Goal: Transaction & Acquisition: Purchase product/service

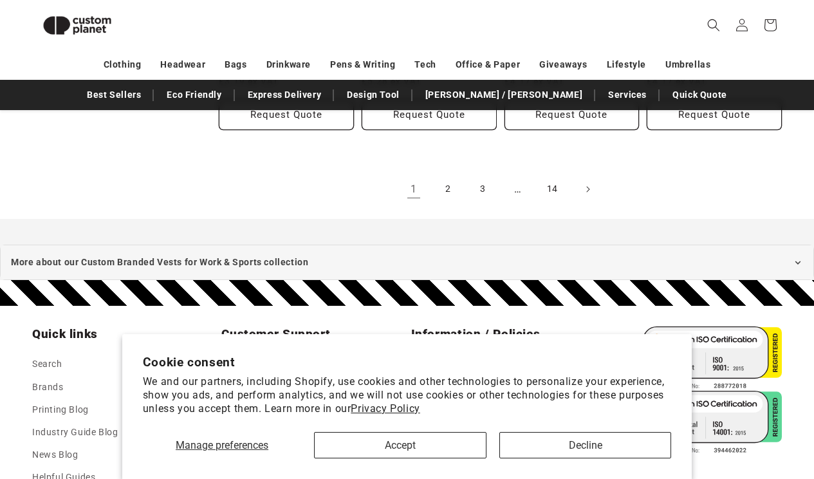
scroll to position [1682, 0]
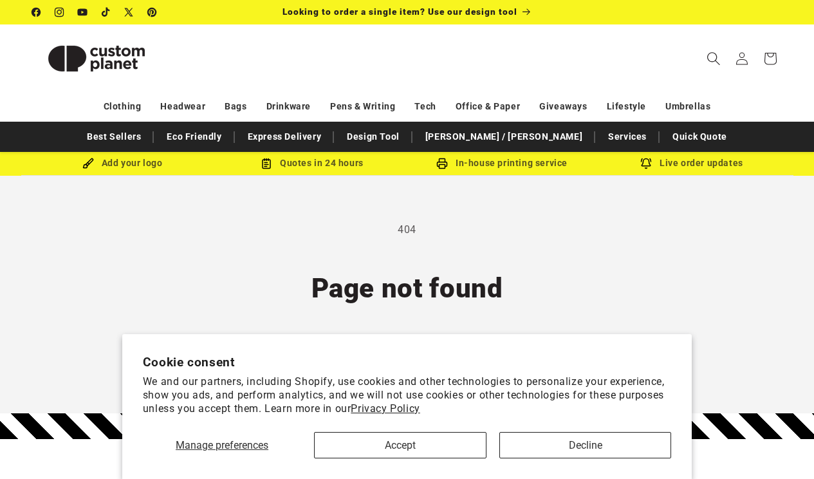
click at [706, 60] on span "Search" at bounding box center [714, 58] width 28 height 28
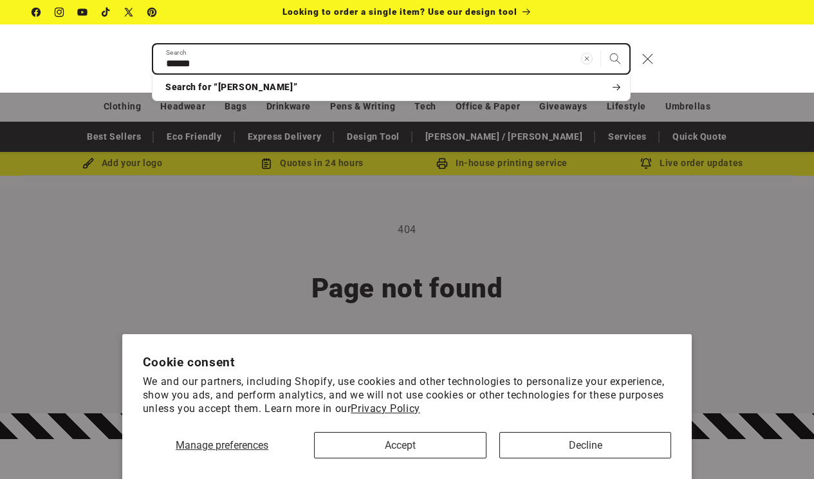
type input "******"
click at [615, 59] on button "Search" at bounding box center [615, 58] width 28 height 28
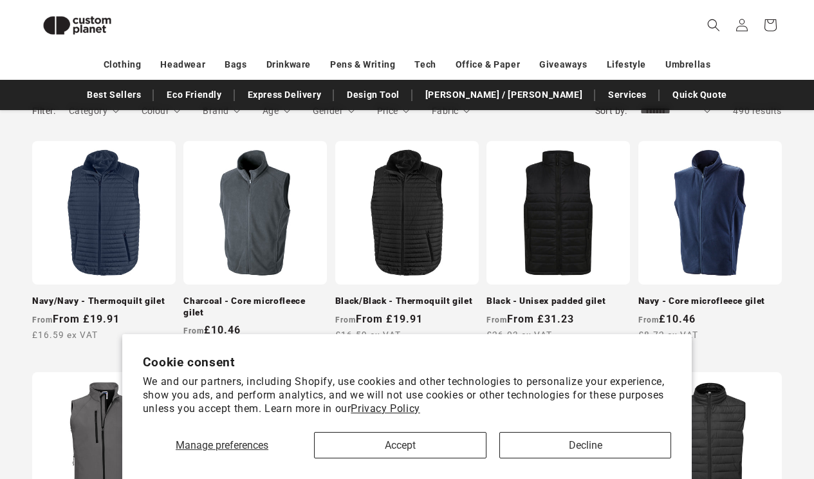
scroll to position [310, 0]
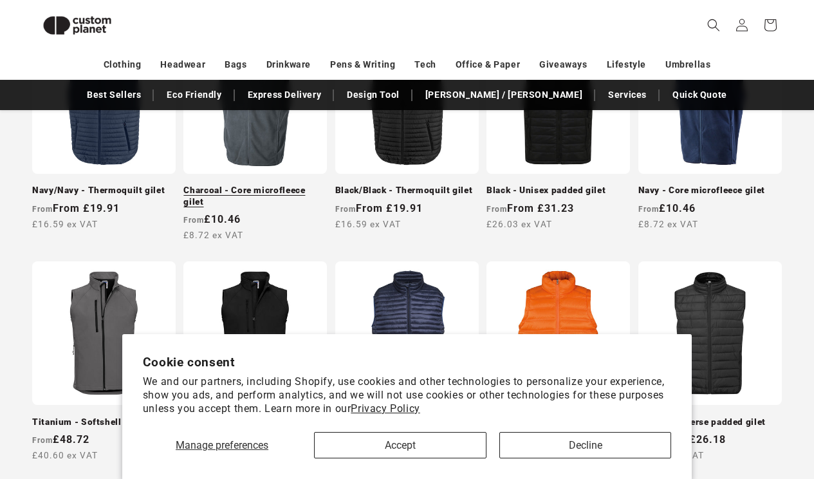
click at [263, 185] on link "Charcoal - Core microfleece gilet" at bounding box center [255, 196] width 144 height 23
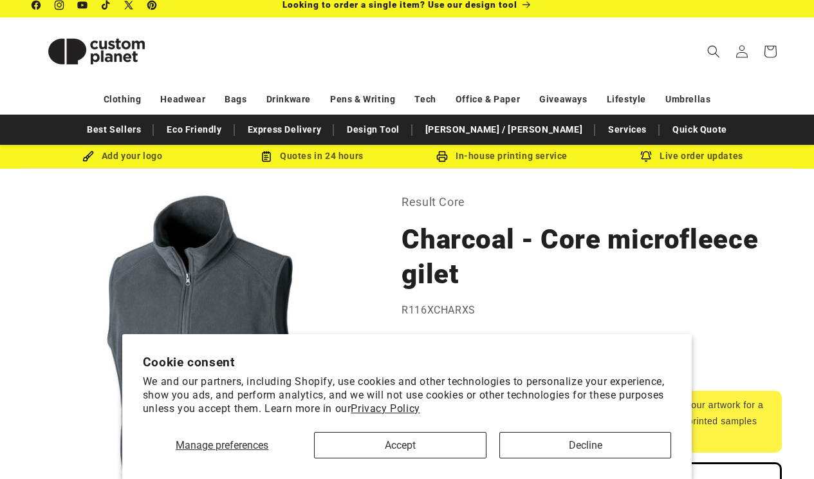
scroll to position [8, 0]
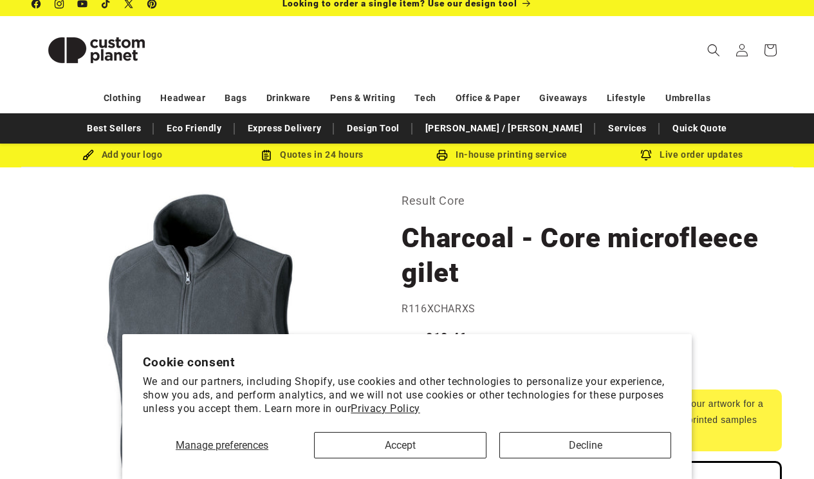
click at [566, 445] on button "Decline" at bounding box center [585, 445] width 172 height 26
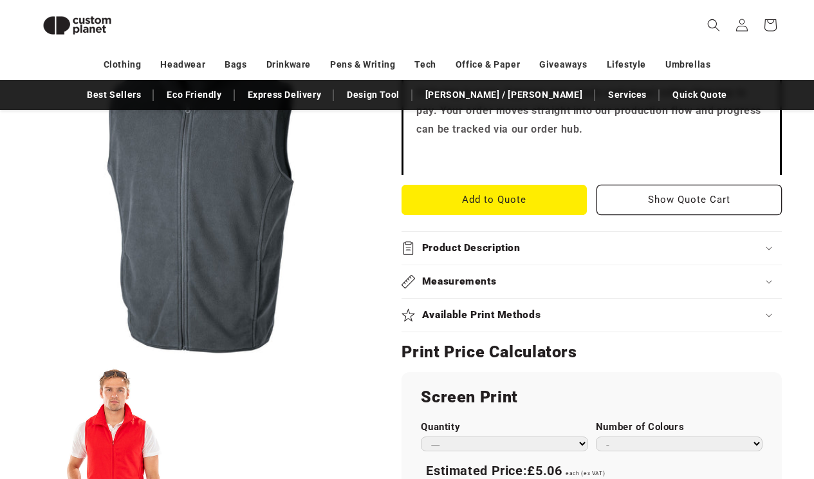
scroll to position [469, 0]
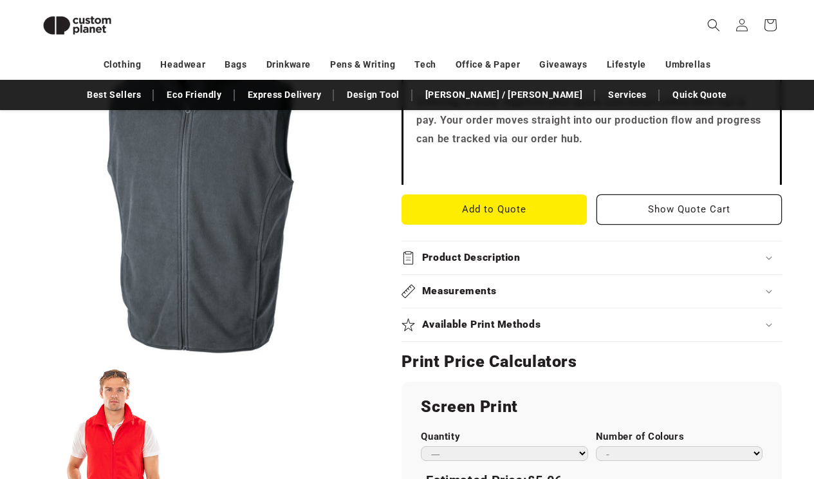
click at [494, 284] on h2 "Measurements" at bounding box center [459, 291] width 75 height 14
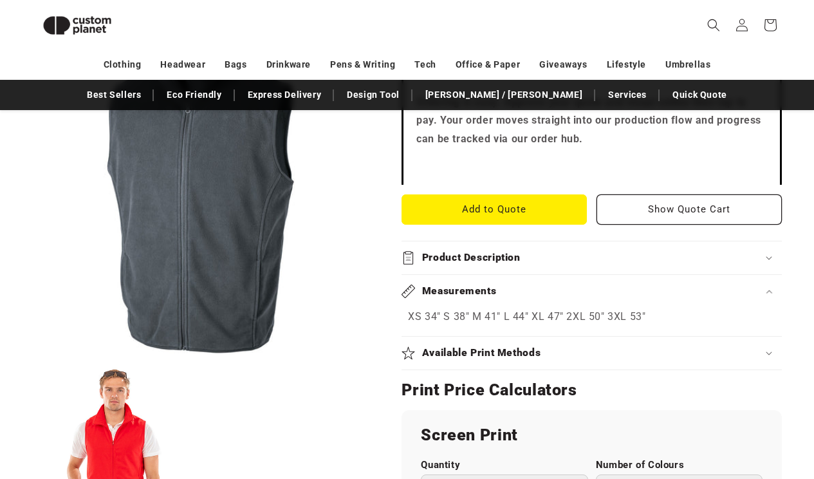
click at [490, 286] on h2 "Measurements" at bounding box center [459, 291] width 75 height 14
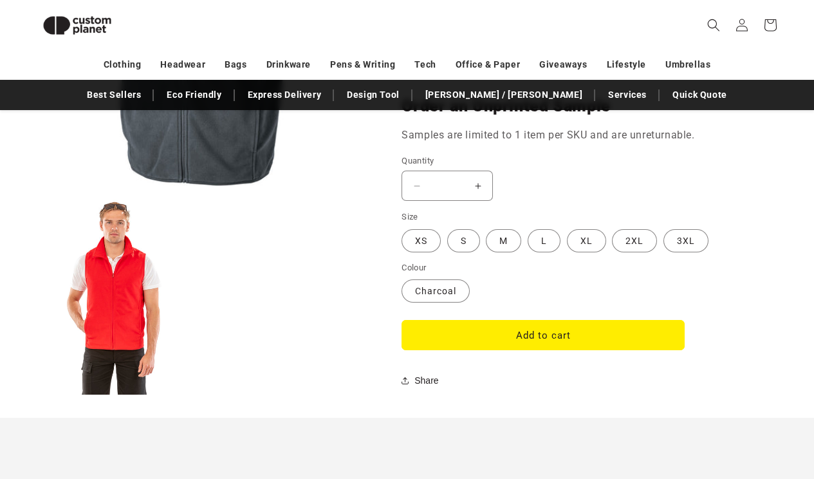
scroll to position [1093, 0]
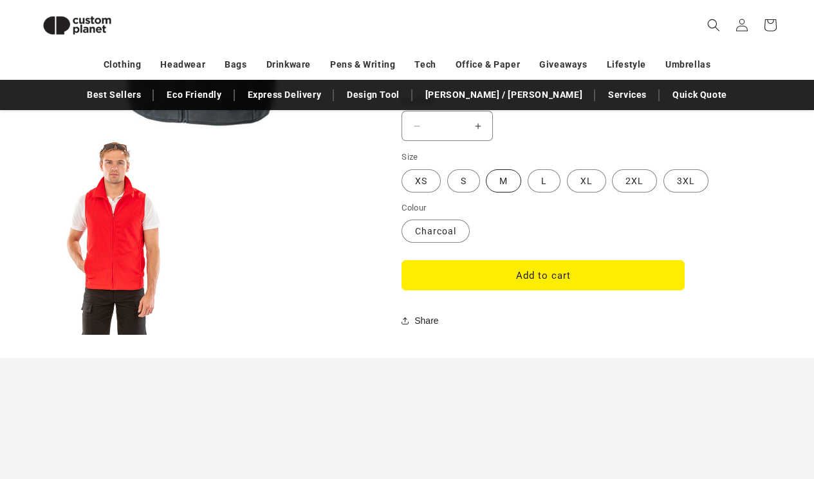
click at [493, 176] on label "M Variant sold out or unavailable" at bounding box center [503, 180] width 35 height 23
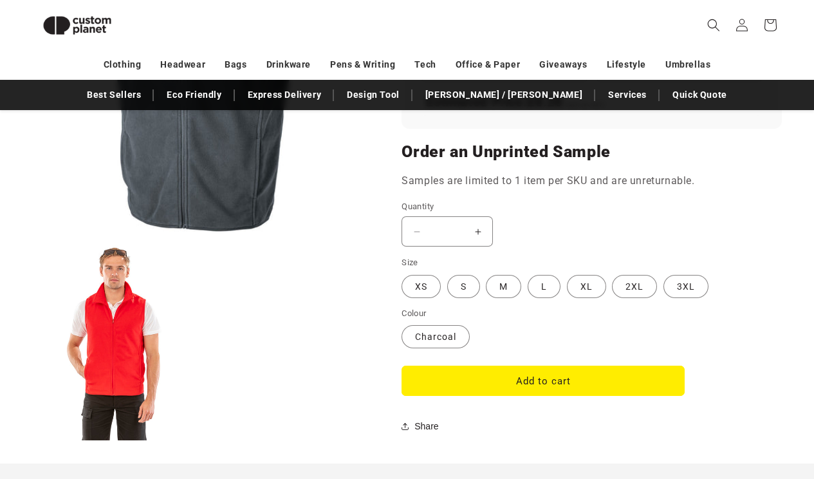
scroll to position [950, 0]
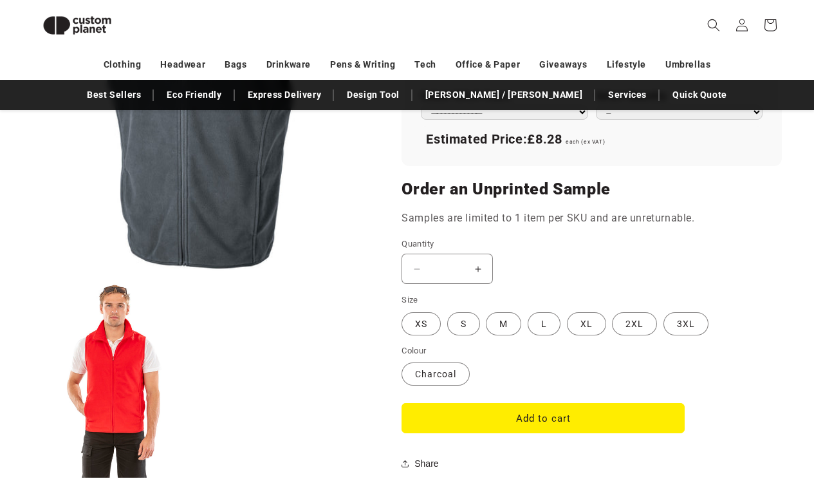
click at [482, 257] on button "Increase quantity for Charcoal - Core microfleece gilet" at bounding box center [477, 269] width 29 height 30
click at [482, 259] on button "Increase quantity for Charcoal - Core microfleece gilet" at bounding box center [477, 269] width 29 height 30
click at [476, 261] on button "Increase quantity for Charcoal - Core microfleece gilet" at bounding box center [477, 269] width 29 height 30
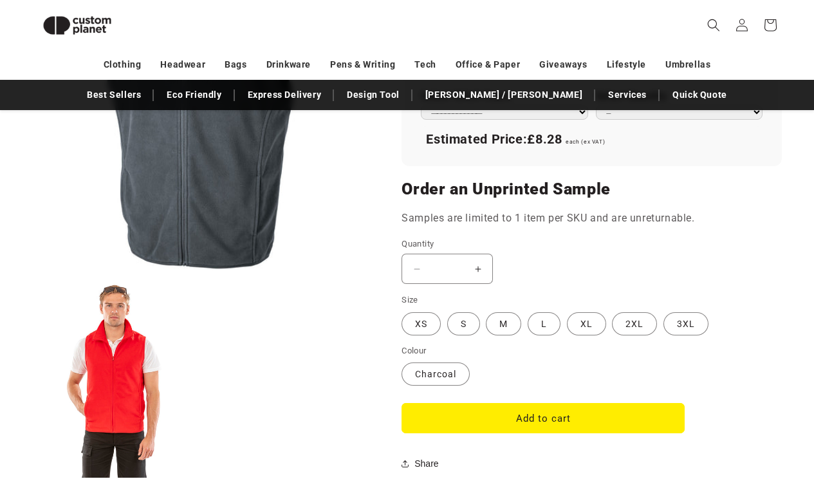
click at [476, 261] on button "Increase quantity for Charcoal - Core microfleece gilet" at bounding box center [477, 269] width 29 height 30
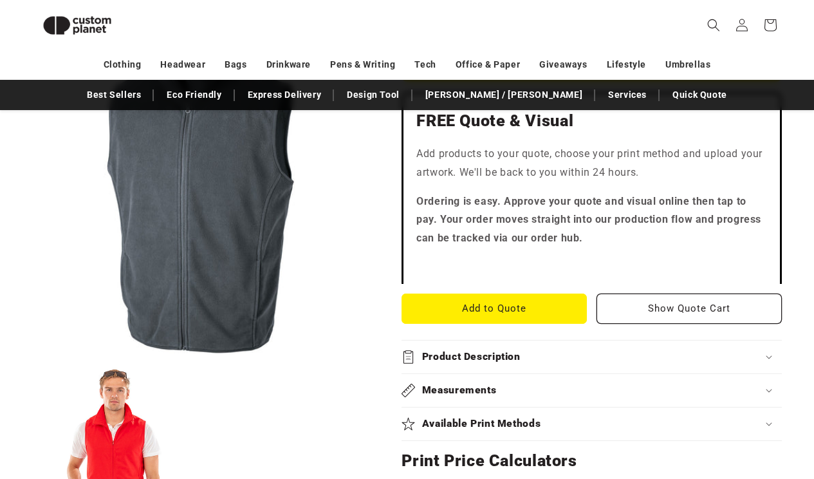
scroll to position [337, 0]
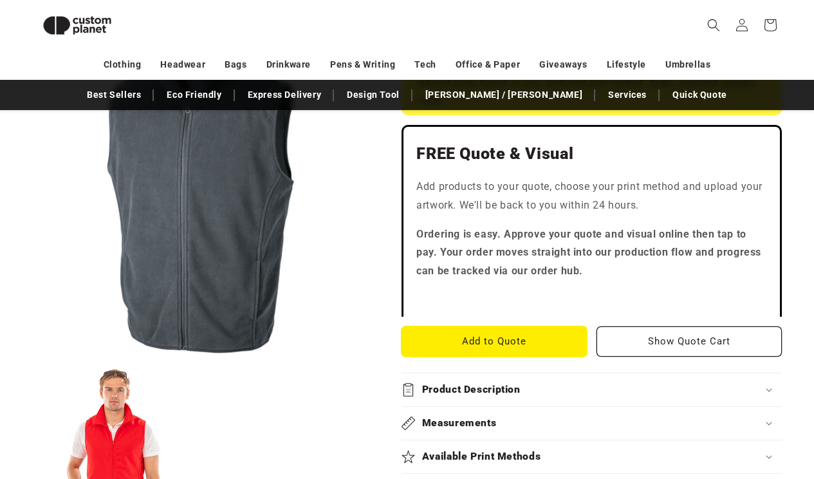
click at [501, 340] on button "Add to Quote" at bounding box center [494, 341] width 185 height 30
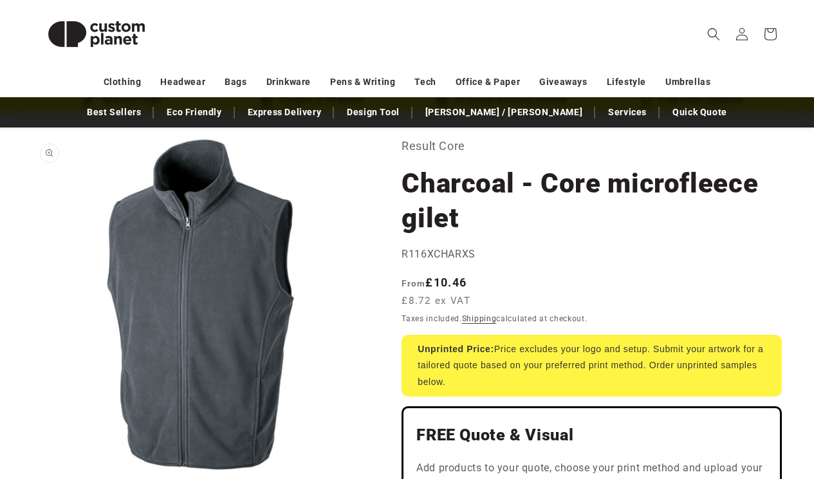
scroll to position [64, 0]
